Goal: Task Accomplishment & Management: Manage account settings

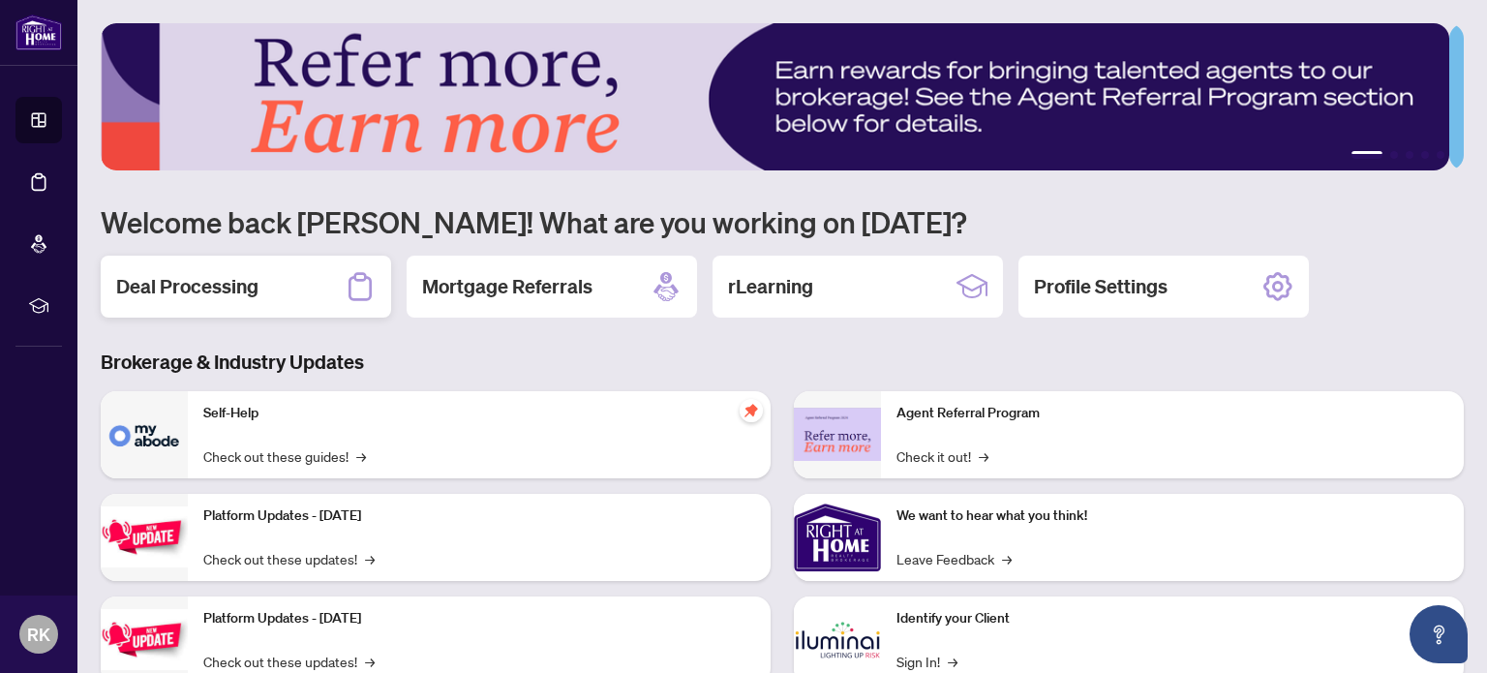
click at [218, 289] on h2 "Deal Processing" at bounding box center [187, 286] width 142 height 27
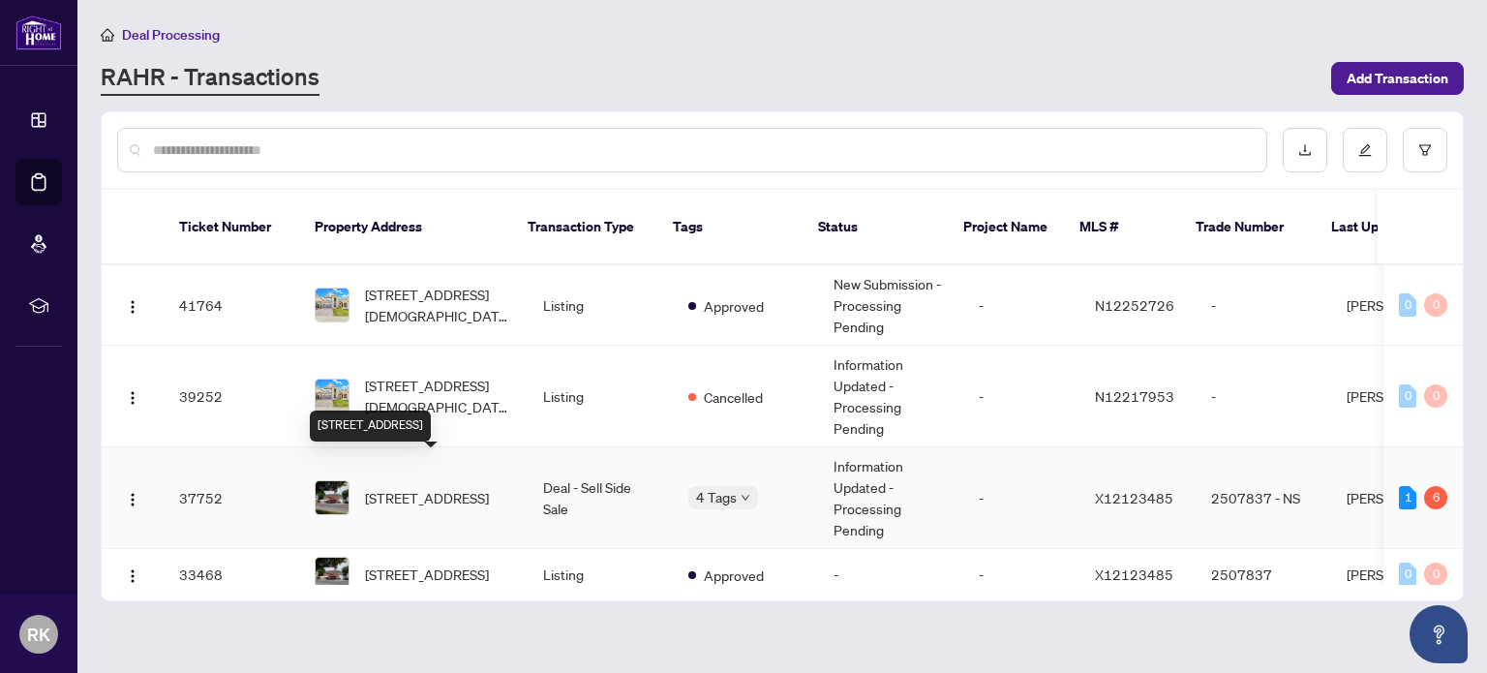
click at [395, 487] on span "[STREET_ADDRESS]" at bounding box center [427, 497] width 124 height 21
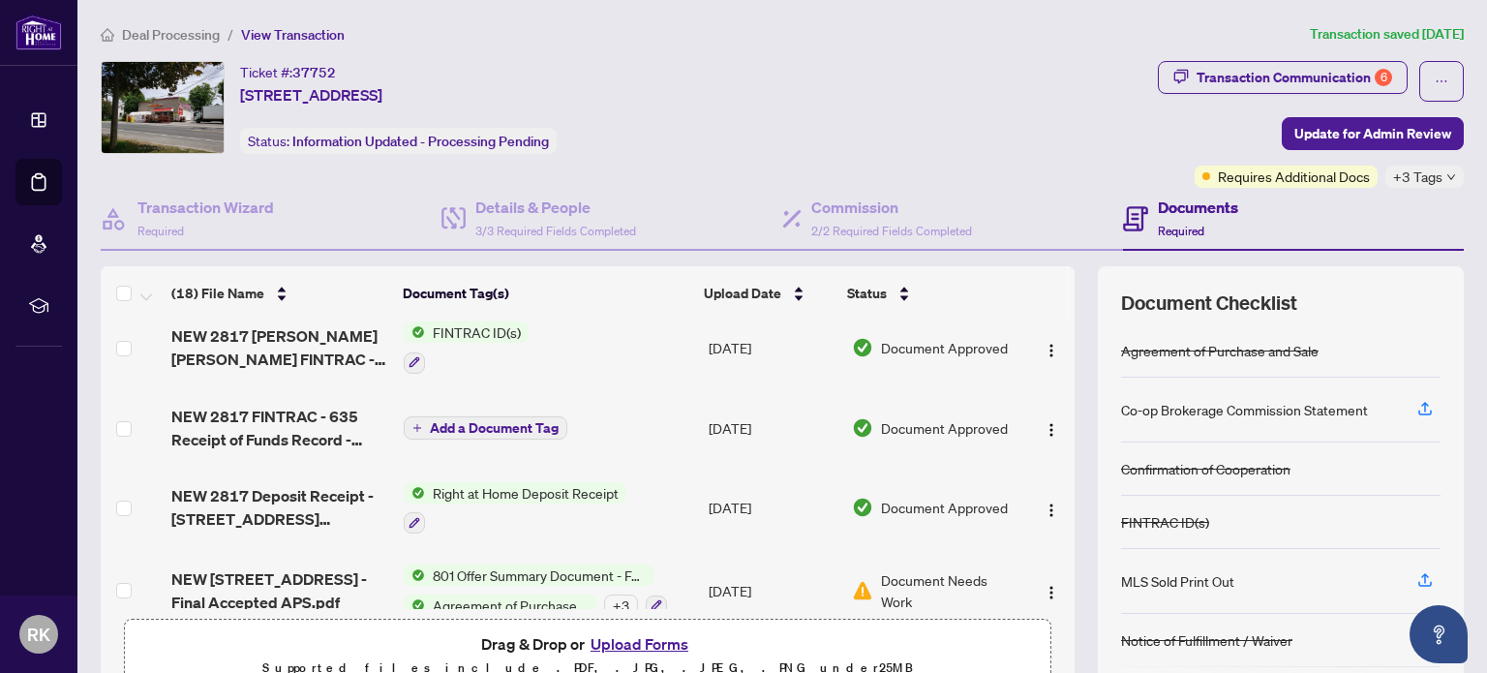
scroll to position [1173, 0]
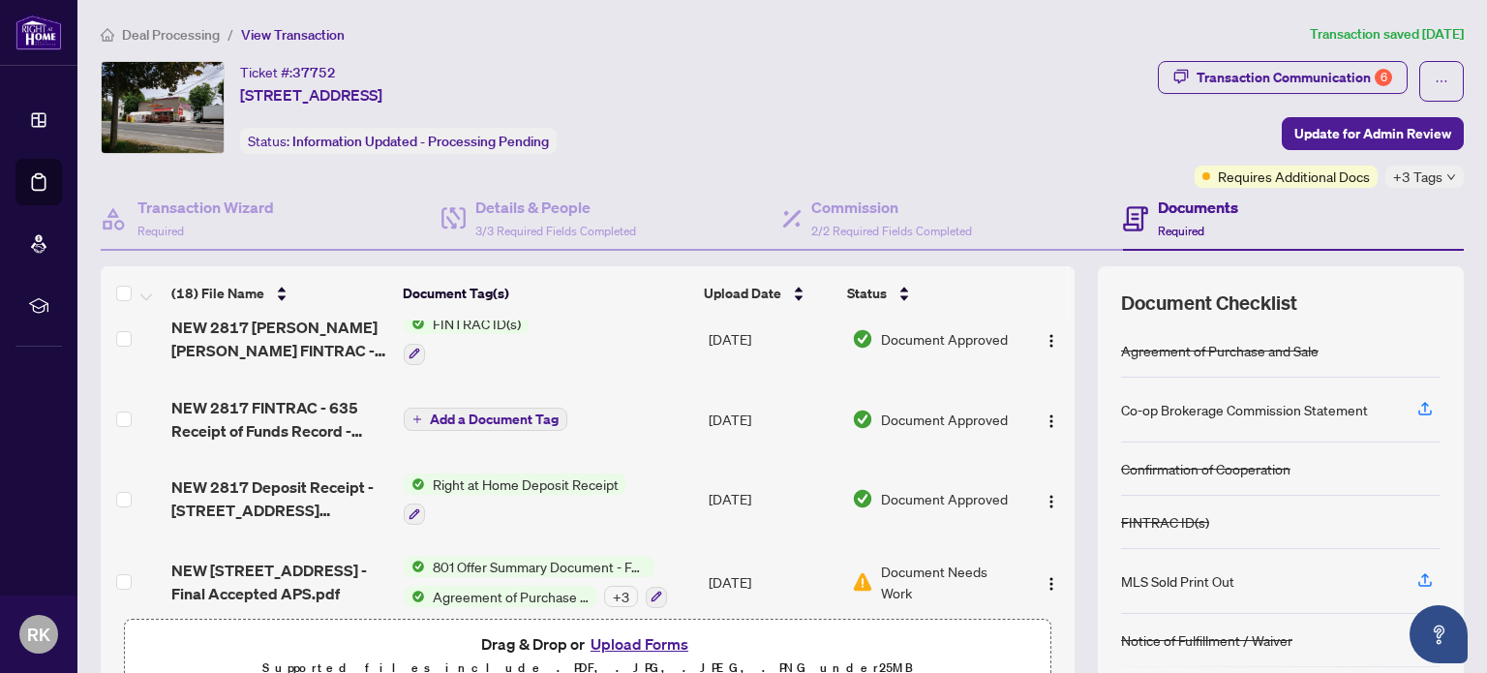
click at [621, 646] on button "Upload Forms" at bounding box center [639, 643] width 109 height 25
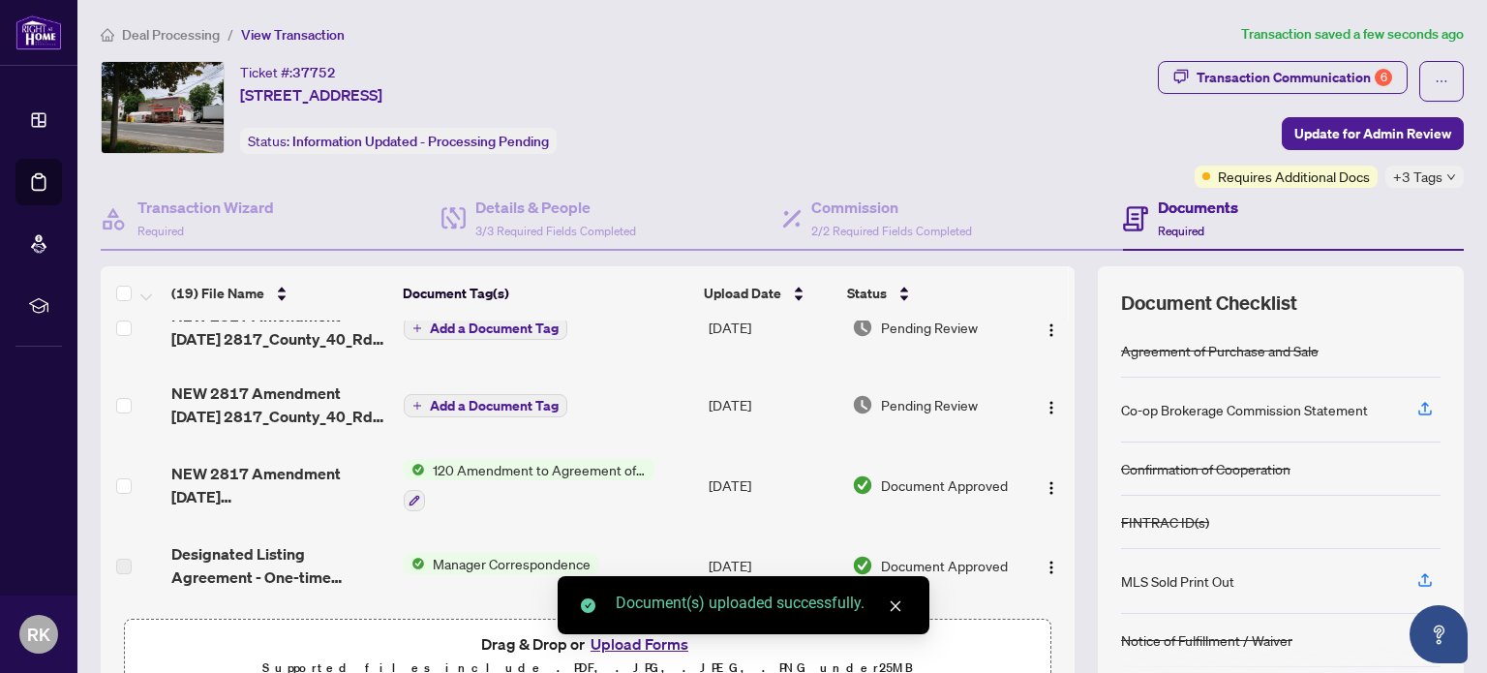
scroll to position [0, 0]
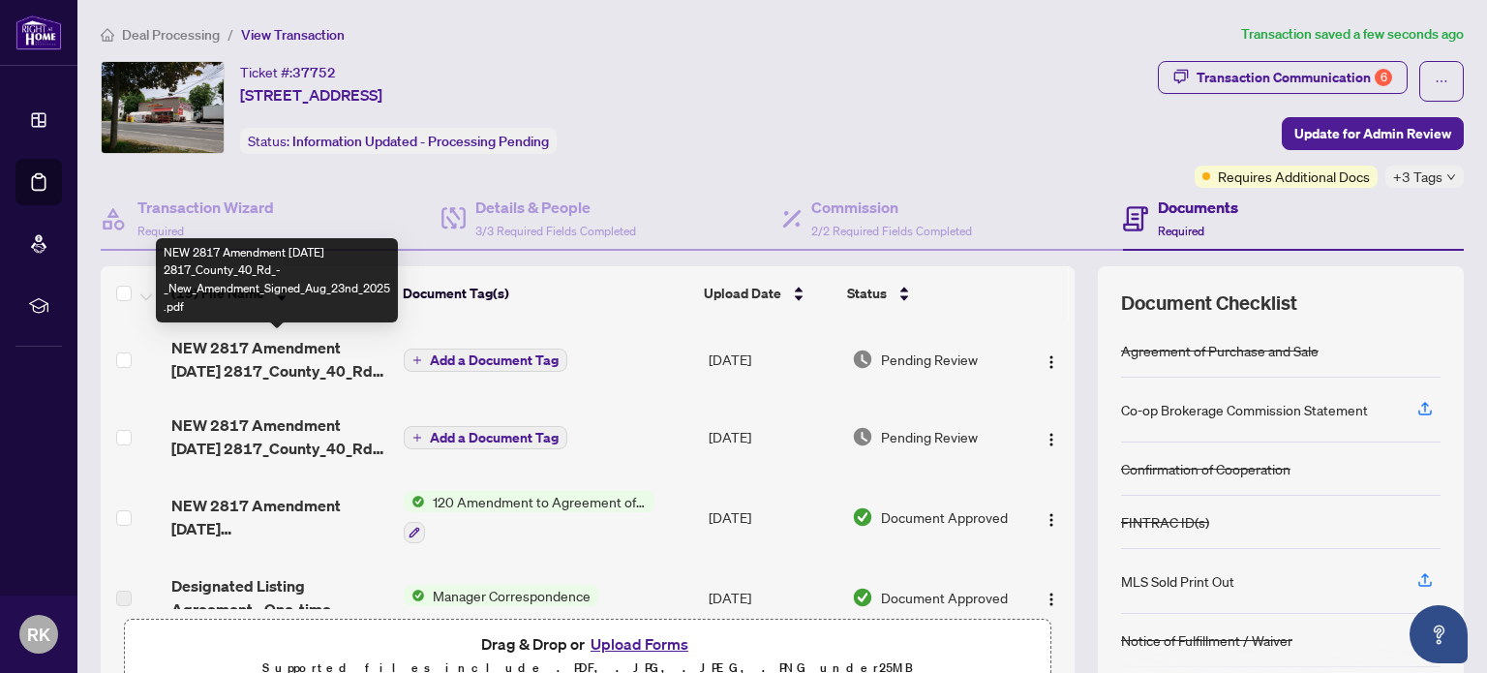
click at [268, 357] on span "NEW 2817 Amendment [DATE] 2817_County_40_Rd_-_New_Amendment_Signed_Aug_23nd_202…" at bounding box center [279, 359] width 217 height 46
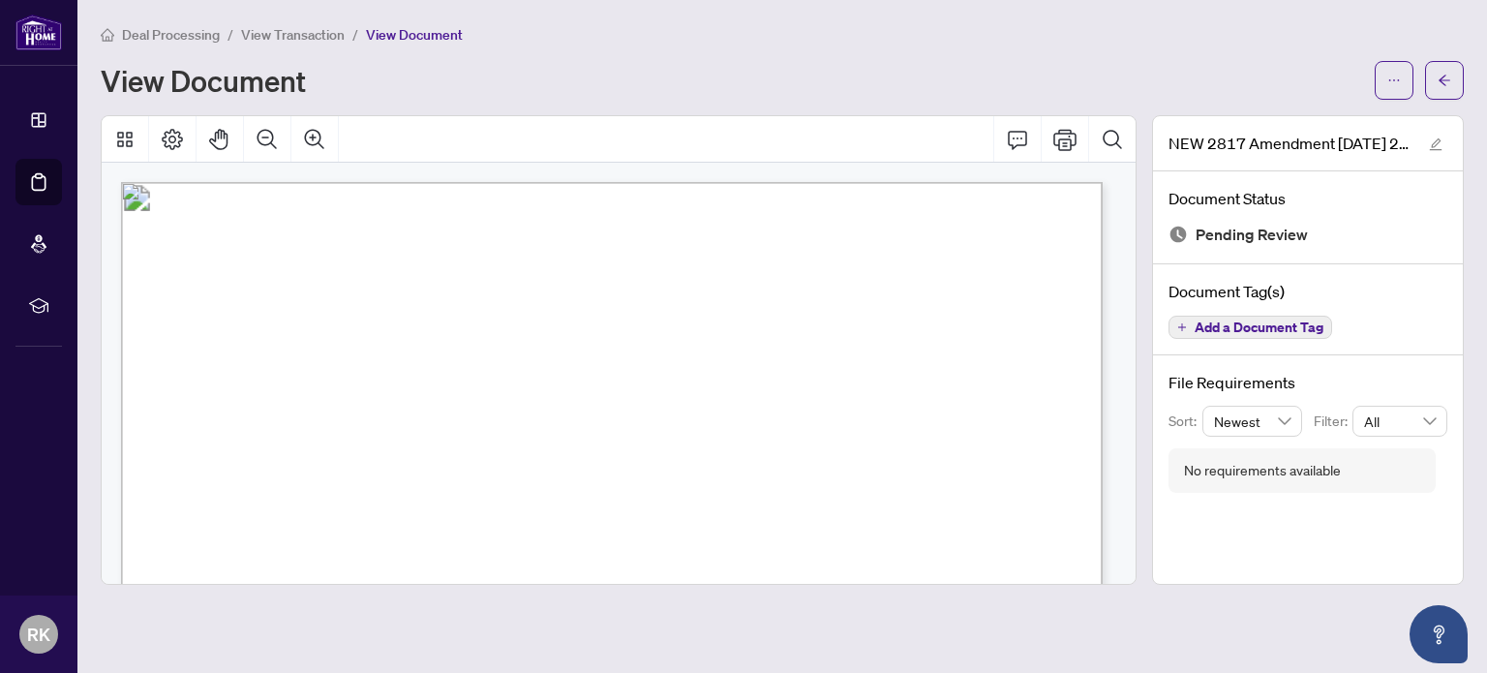
click at [279, 35] on span "View Transaction" at bounding box center [293, 34] width 104 height 17
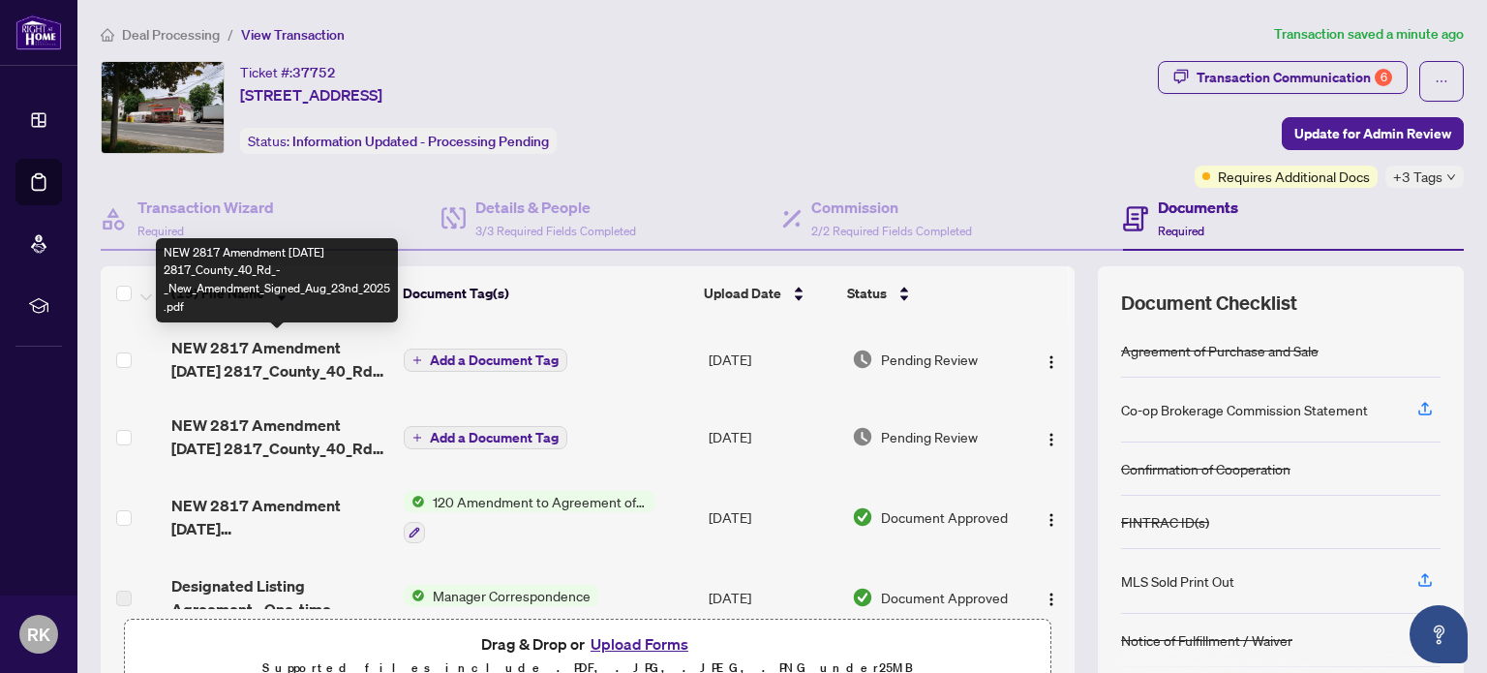
click at [297, 362] on span "NEW 2817 Amendment [DATE] 2817_County_40_Rd_-_New_Amendment_Signed_Aug_23nd_202…" at bounding box center [279, 359] width 217 height 46
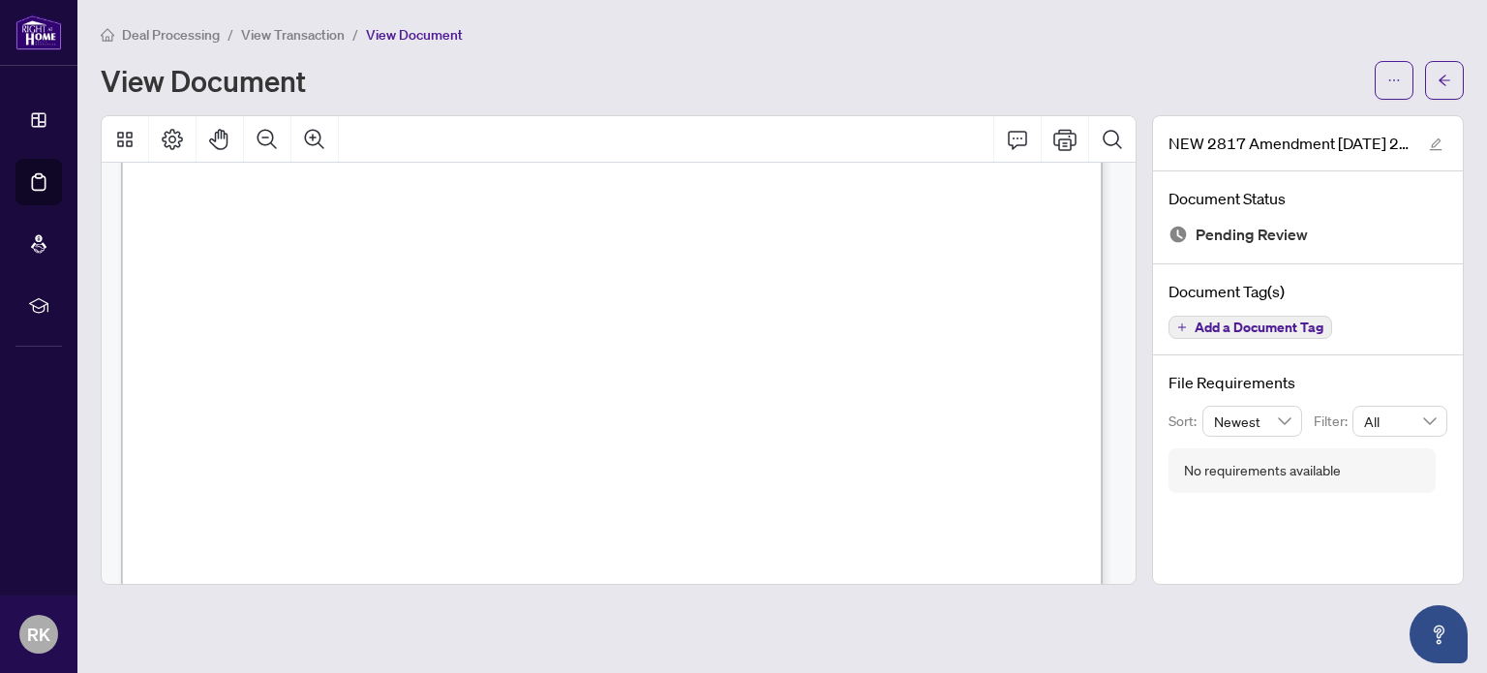
scroll to position [446, 0]
click at [276, 38] on span "View Transaction" at bounding box center [293, 34] width 104 height 17
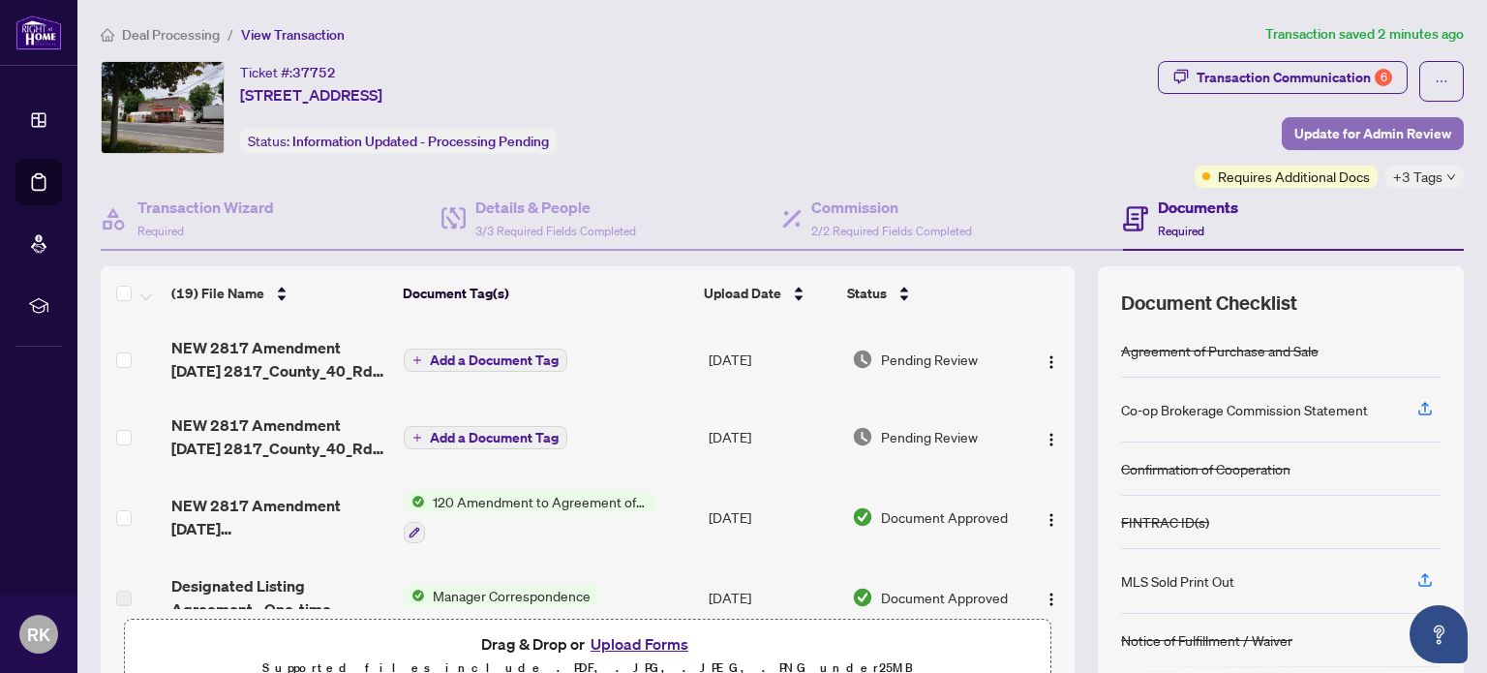
click at [1374, 128] on span "Update for Admin Review" at bounding box center [1372, 133] width 157 height 31
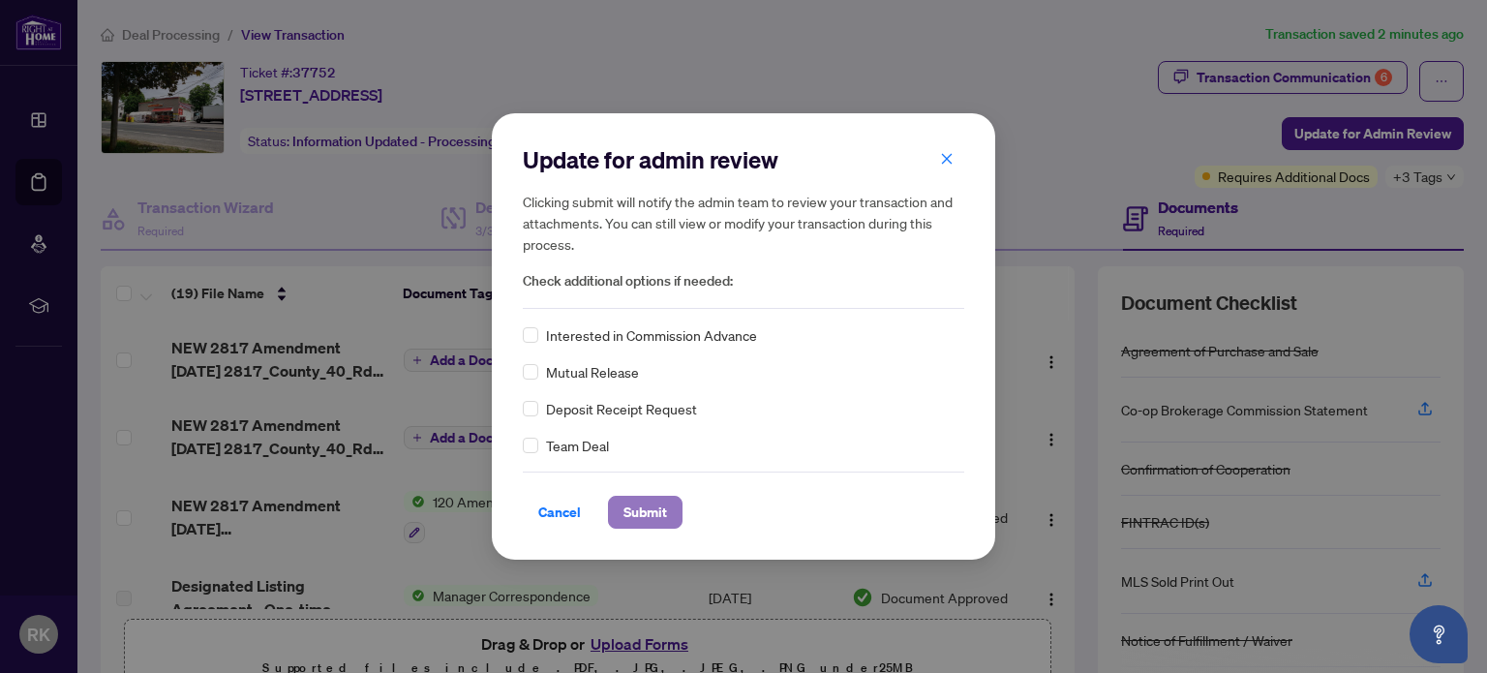
click at [640, 509] on span "Submit" at bounding box center [645, 512] width 44 height 31
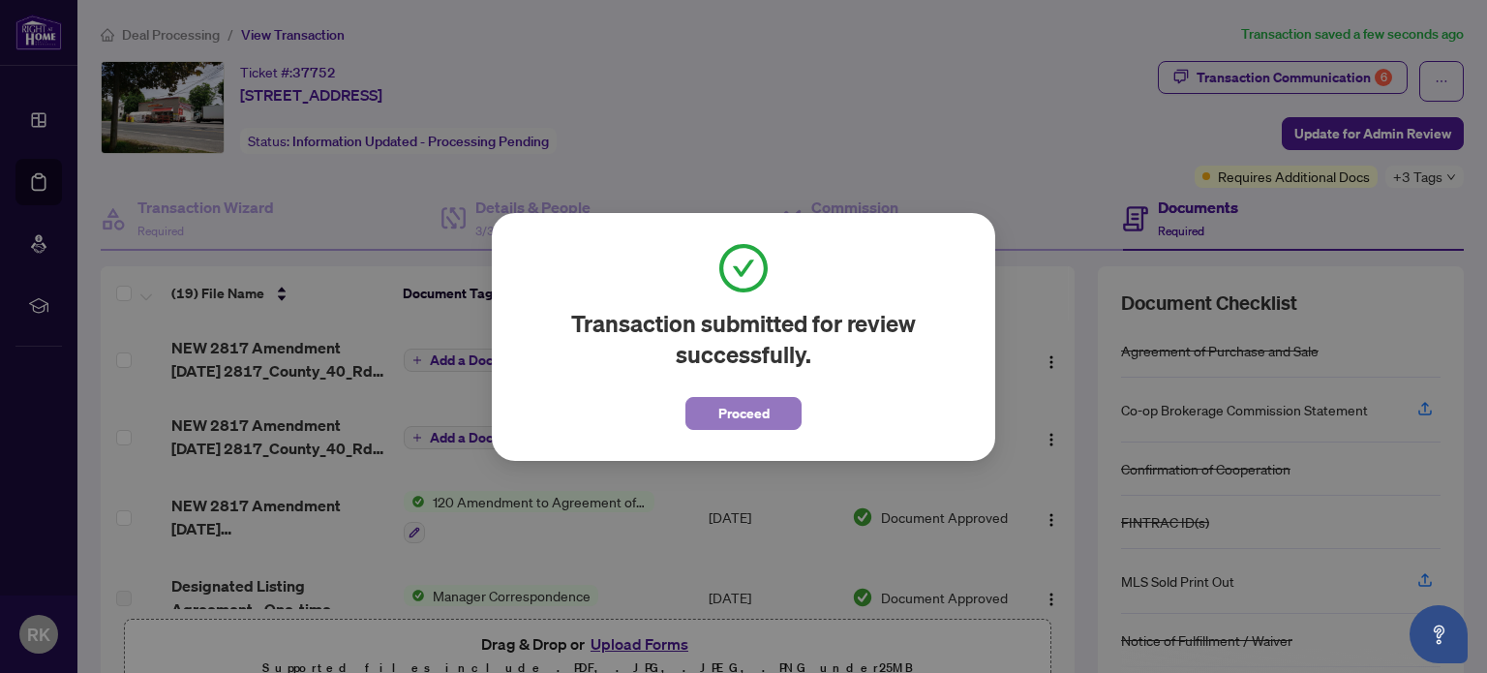
click at [728, 411] on span "Proceed" at bounding box center [743, 413] width 51 height 31
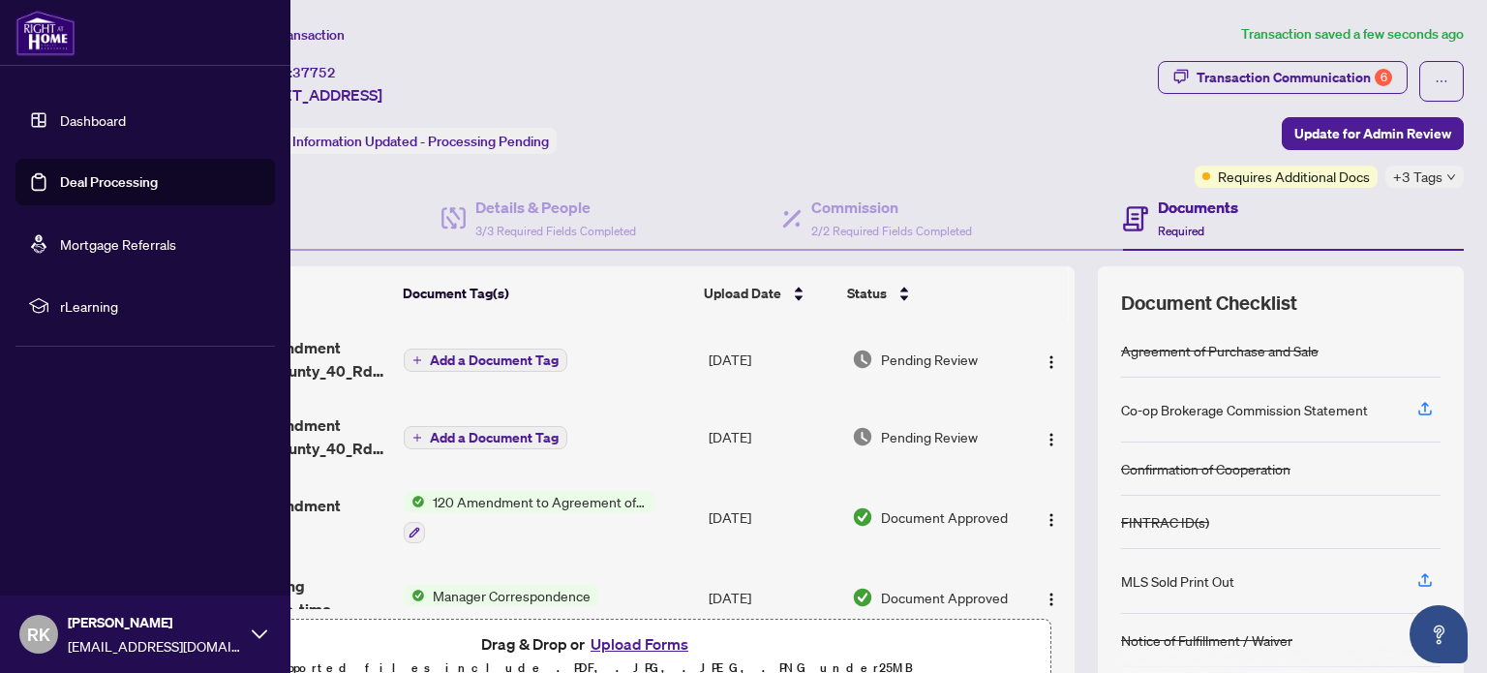
click at [37, 34] on img at bounding box center [45, 33] width 60 height 46
